Goal: Check status: Check status

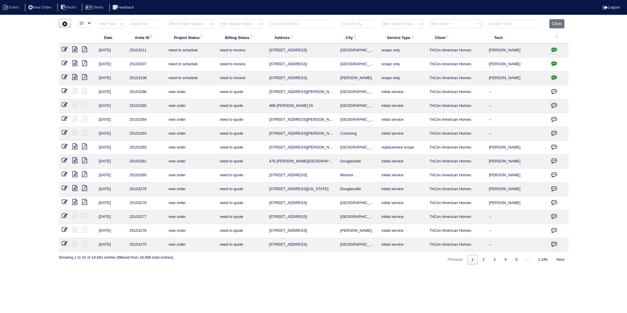
select select "15"
click at [283, 23] on input "text" at bounding box center [301, 24] width 65 height 8
click at [561, 23] on button "Clear" at bounding box center [557, 23] width 15 height 9
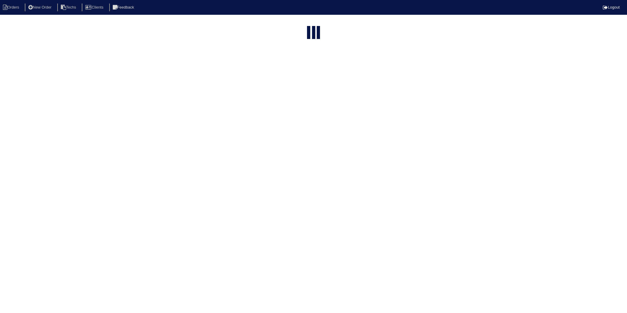
select select "15"
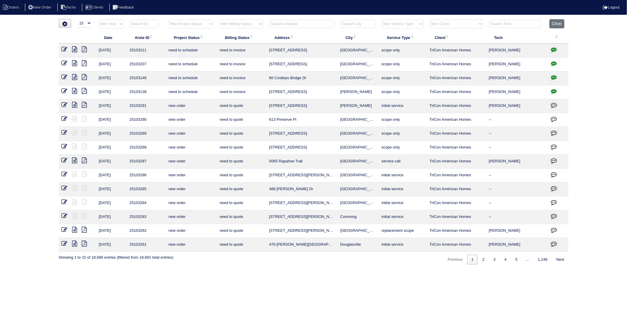
click at [275, 26] on input "text" at bounding box center [301, 24] width 65 height 8
type input "538 richmond"
